Goal: Task Accomplishment & Management: Manage account settings

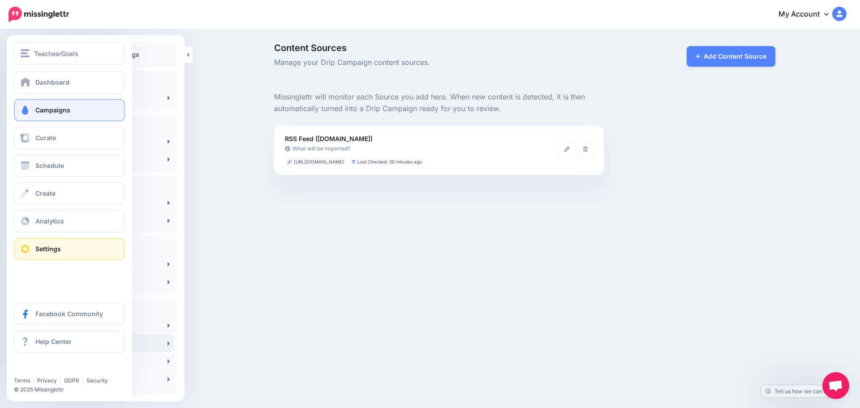
click at [49, 110] on span "Campaigns" at bounding box center [52, 110] width 35 height 8
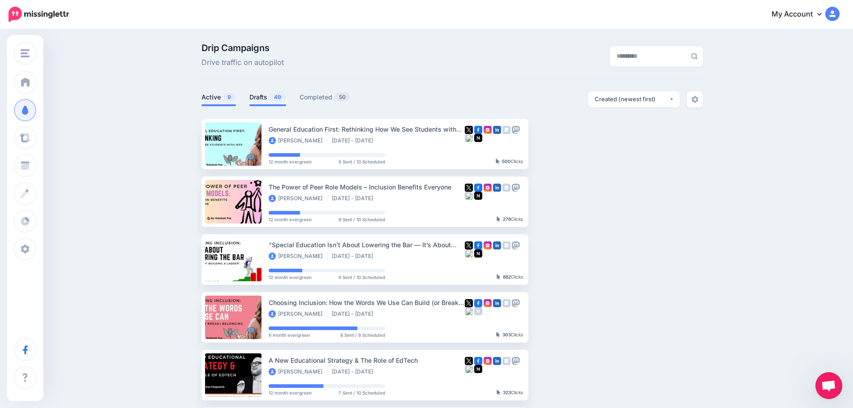
click at [260, 98] on link "Drafts 49" at bounding box center [267, 97] width 37 height 11
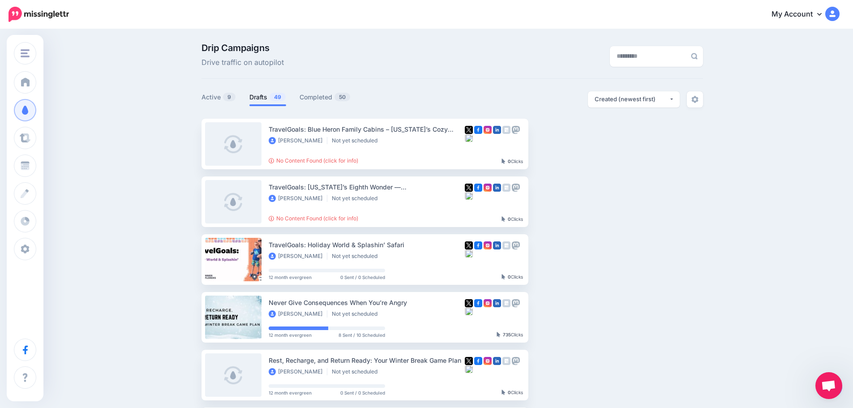
click at [830, 385] on span "Open chat" at bounding box center [828, 386] width 15 height 13
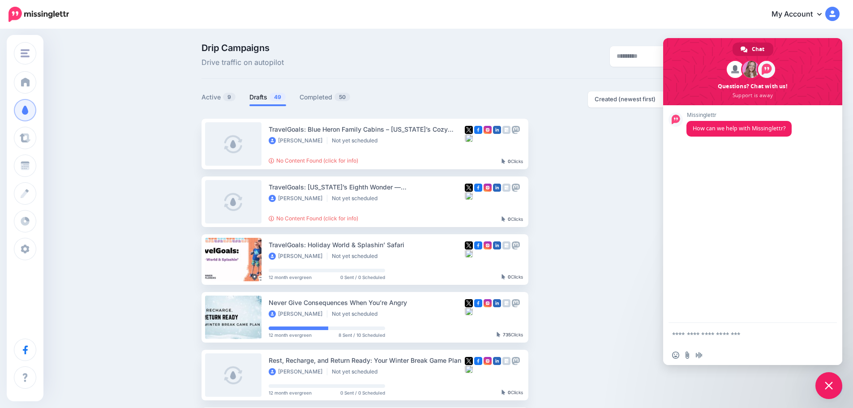
click at [694, 332] on textarea "Compose your message..." at bounding box center [743, 334] width 142 height 8
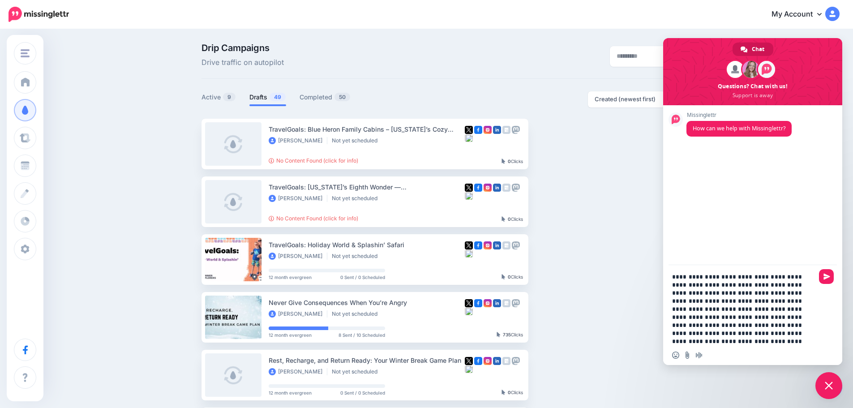
type textarea "**********"
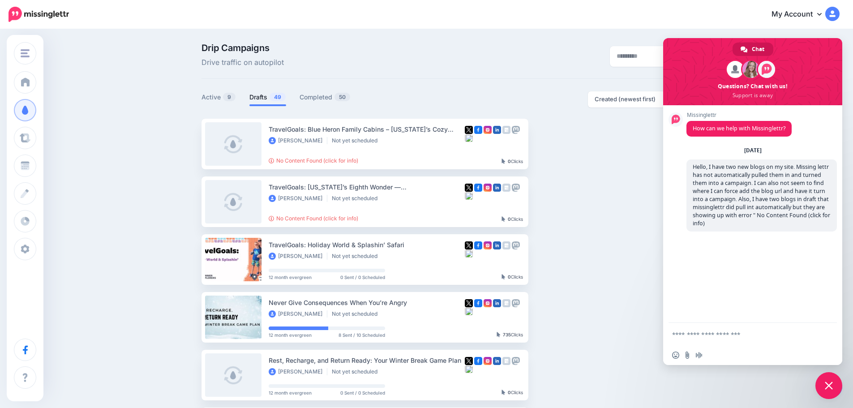
click at [744, 334] on textarea "Compose your message..." at bounding box center [743, 334] width 142 height 8
click at [615, 252] on button "button" at bounding box center [607, 259] width 16 height 16
click at [687, 356] on input "Send a file" at bounding box center [687, 355] width 7 height 7
type input "**********"
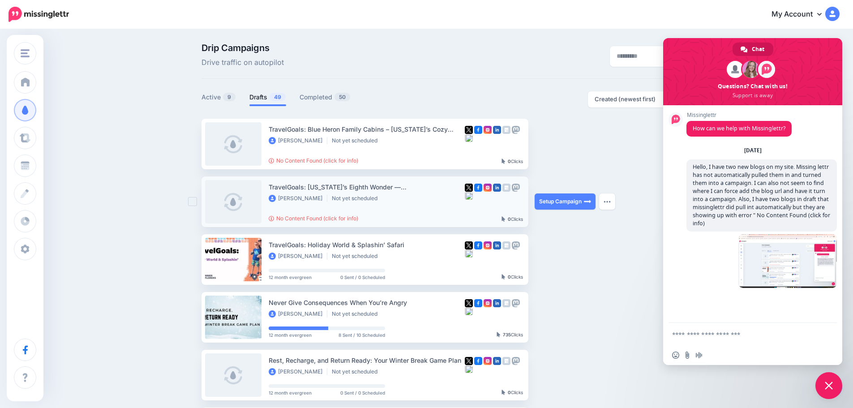
click at [601, 203] on div "Setup Campaign Review Campaign Regenerate Campaign Update Source URL Regenerate…" at bounding box center [568, 201] width 67 height 51
click at [826, 385] on span "Close chat" at bounding box center [829, 386] width 8 height 8
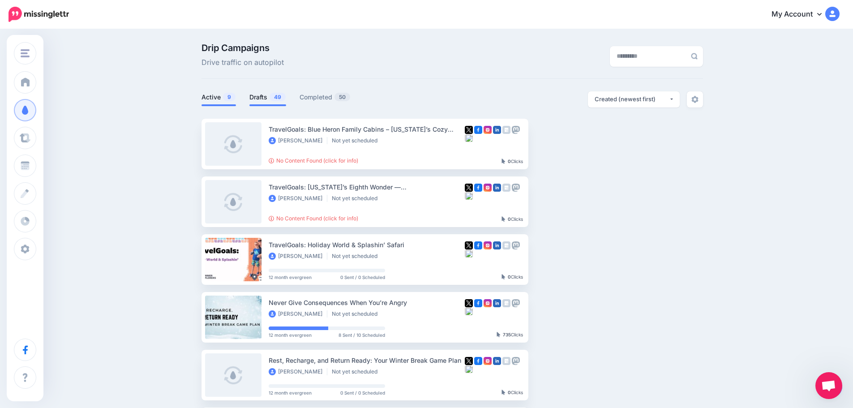
click at [223, 96] on link "Active 9" at bounding box center [219, 97] width 34 height 11
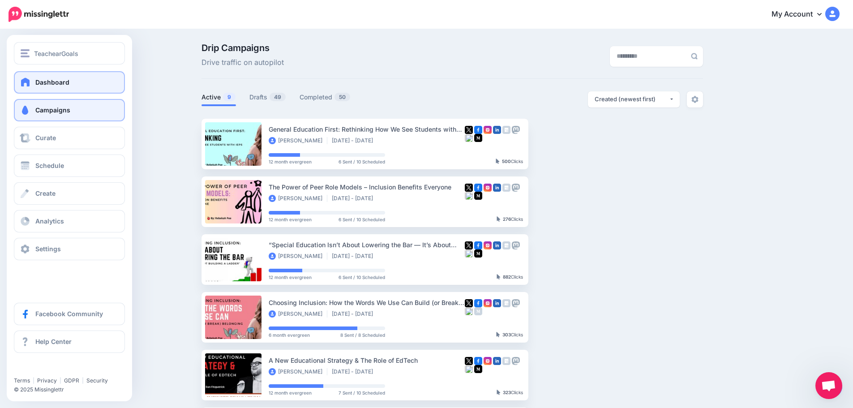
click at [26, 84] on span at bounding box center [26, 81] width 12 height 9
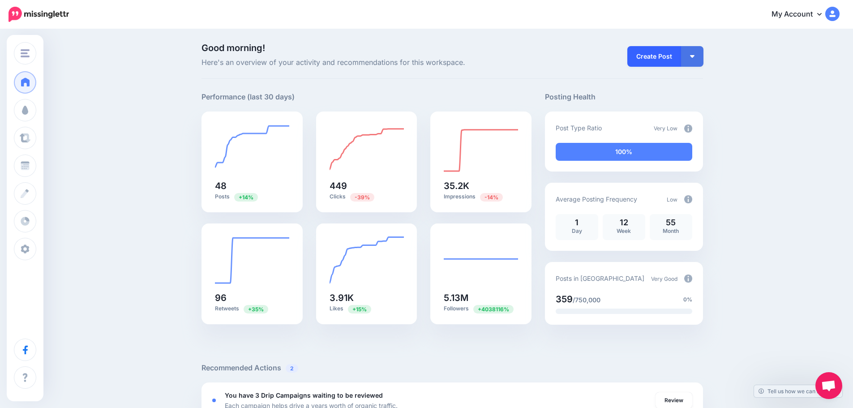
click at [662, 59] on link "Create Post" at bounding box center [654, 56] width 54 height 21
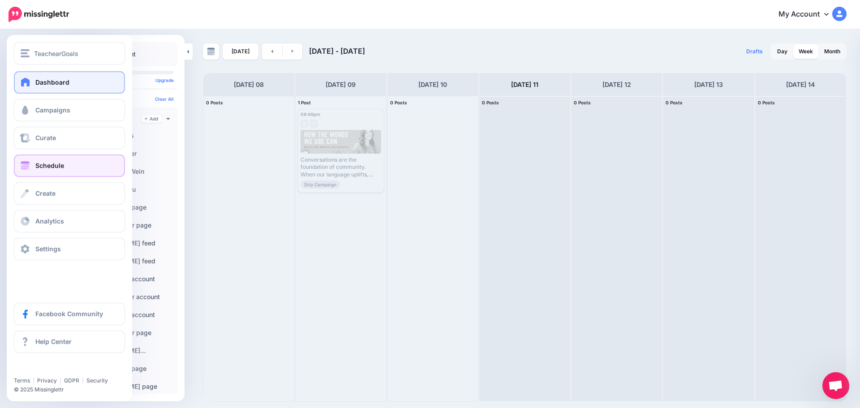
click at [23, 81] on span at bounding box center [26, 81] width 12 height 9
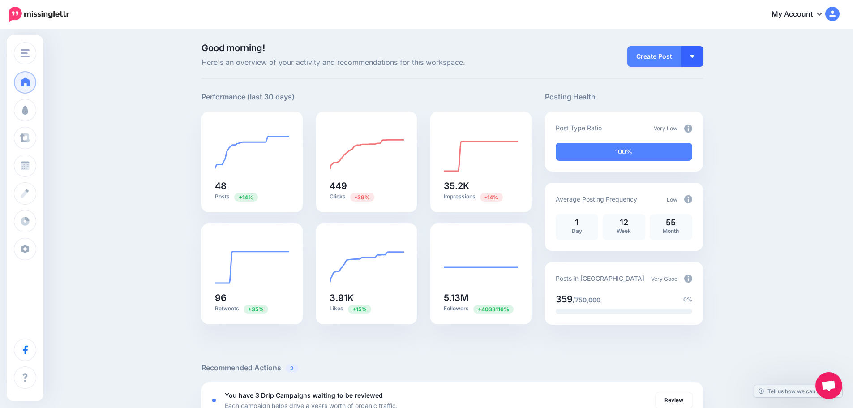
click at [699, 56] on button "button" at bounding box center [692, 56] width 22 height 21
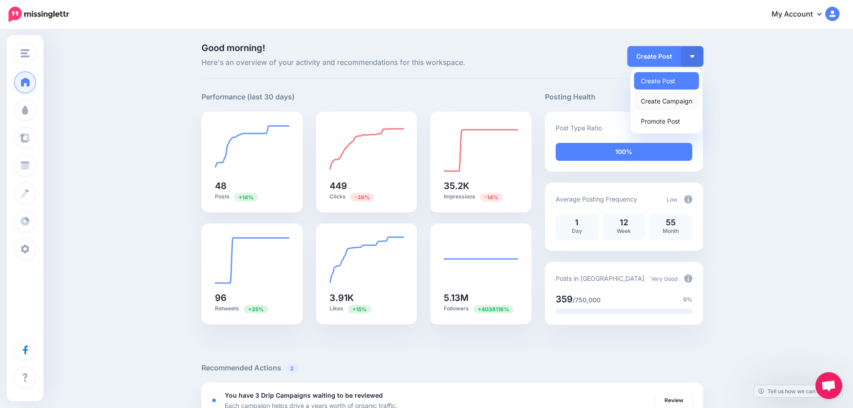
click at [678, 102] on link "Create Campaign" at bounding box center [666, 100] width 65 height 17
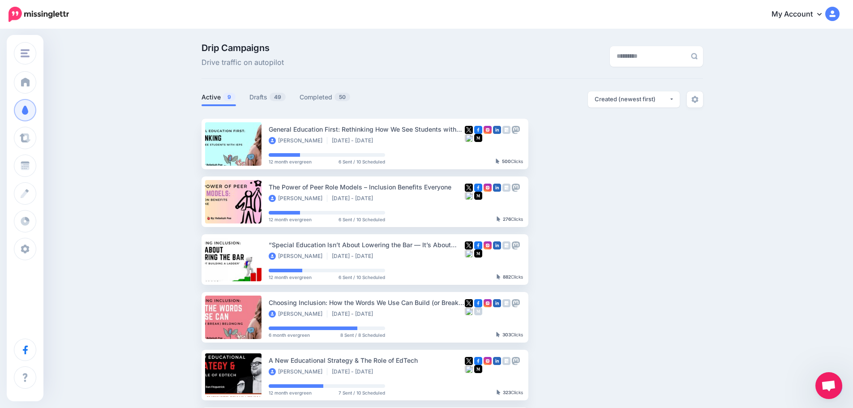
click at [831, 382] on span "Open chat" at bounding box center [828, 386] width 15 height 13
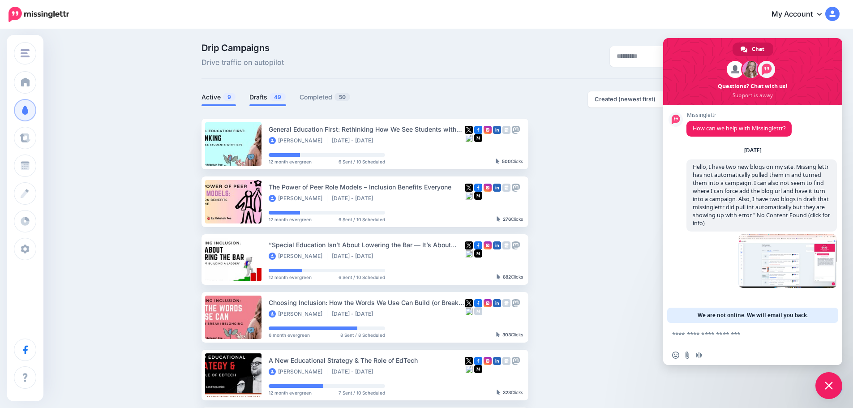
click at [260, 99] on link "Drafts 49" at bounding box center [267, 97] width 37 height 11
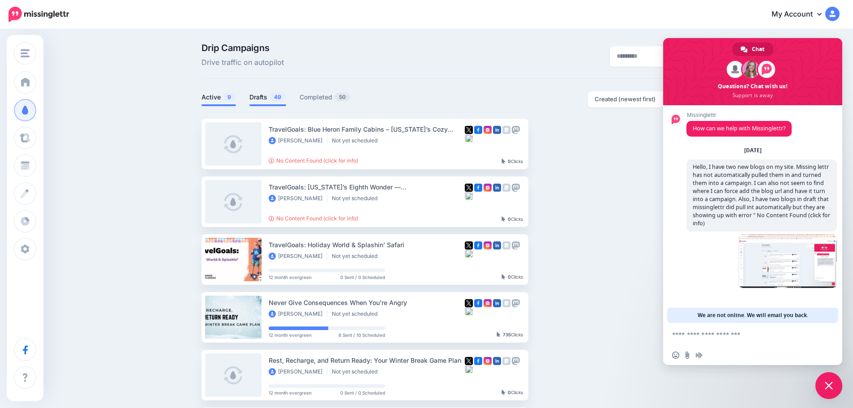
click at [216, 93] on link "Active 9" at bounding box center [219, 97] width 34 height 11
